Goal: Transaction & Acquisition: Purchase product/service

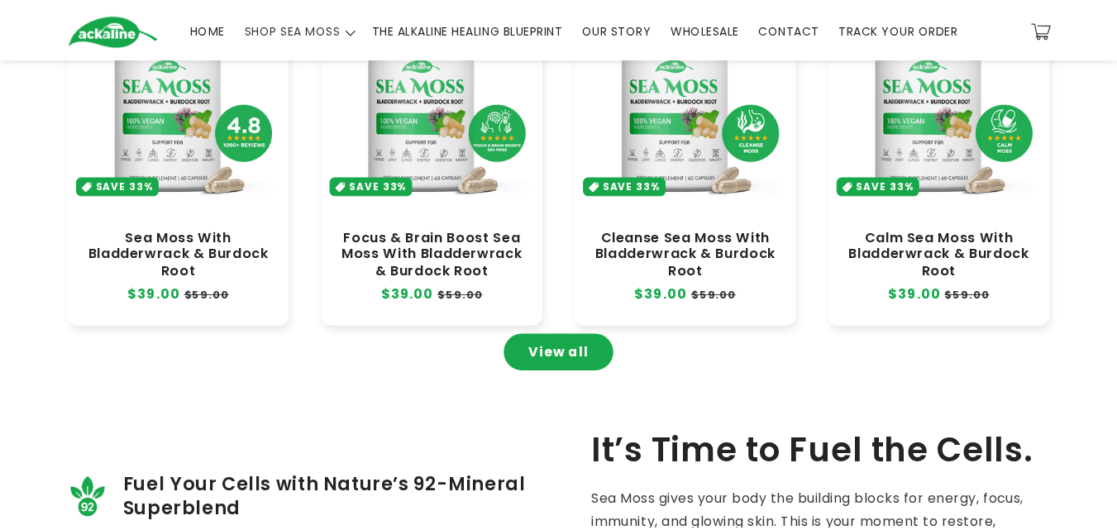
scroll to position [827, 0]
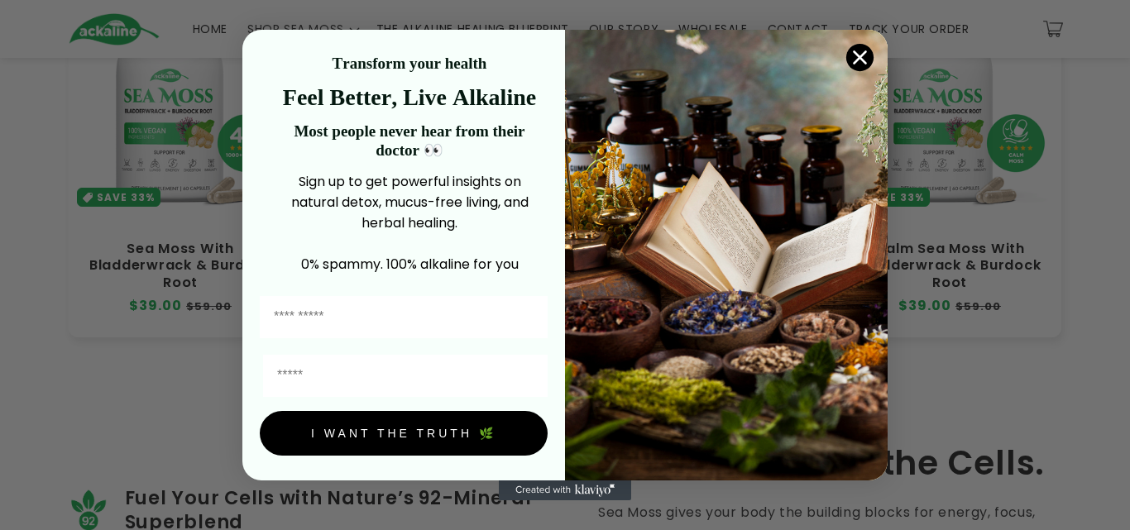
click at [853, 55] on circle "Close dialog" at bounding box center [859, 57] width 27 height 27
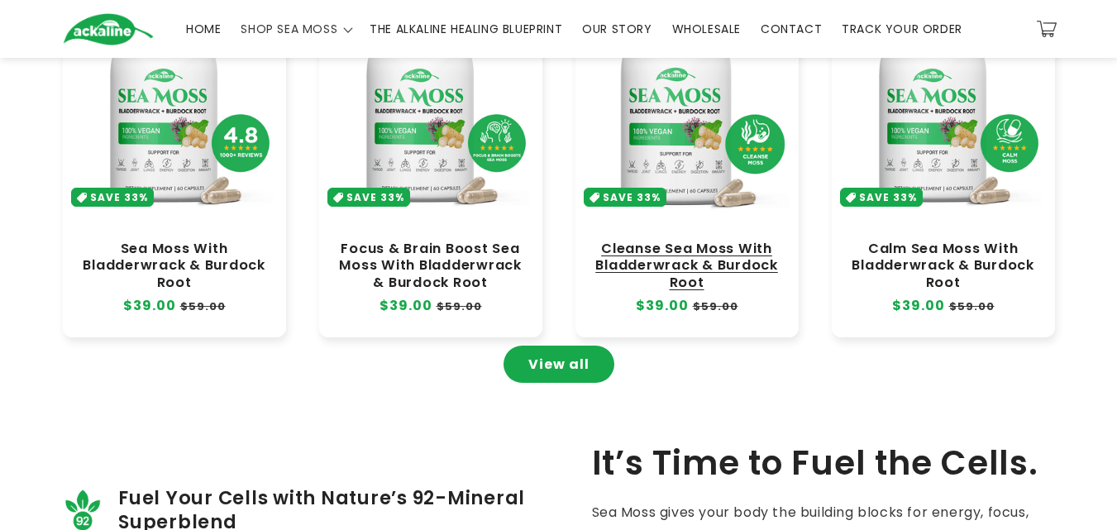
click at [690, 241] on link "Cleanse Sea Moss With Bladderwrack & Burdock Root" at bounding box center [687, 266] width 190 height 50
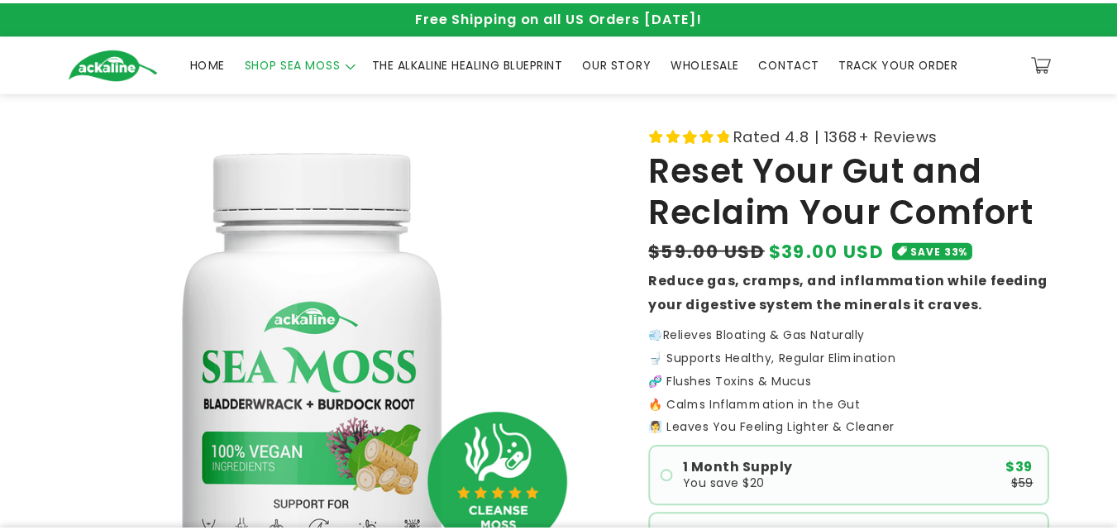
scroll to position [331, 0]
